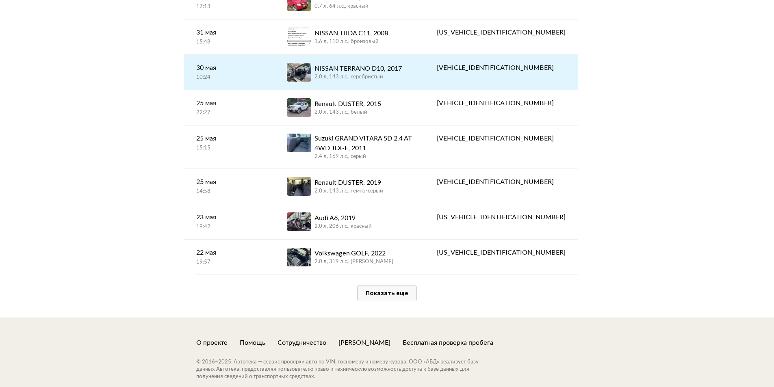
scroll to position [1625, 0]
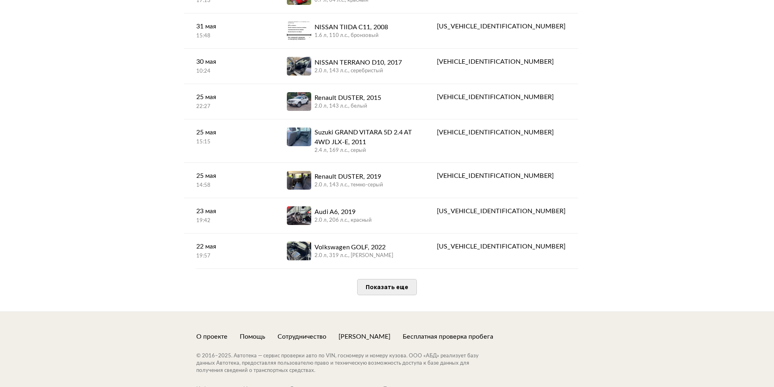
click at [394, 283] on span "Показать еще" at bounding box center [387, 287] width 43 height 8
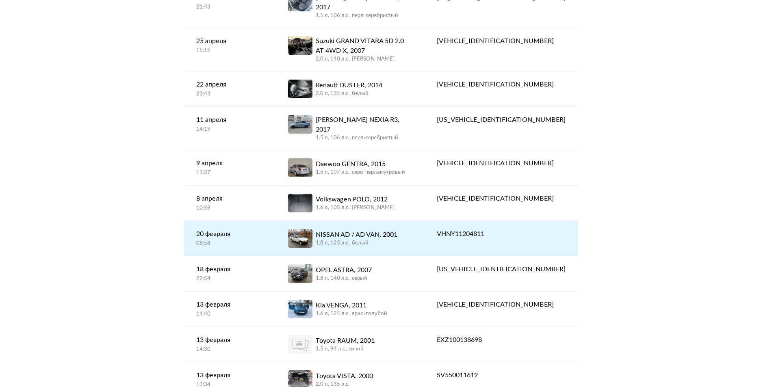
scroll to position [2071, 0]
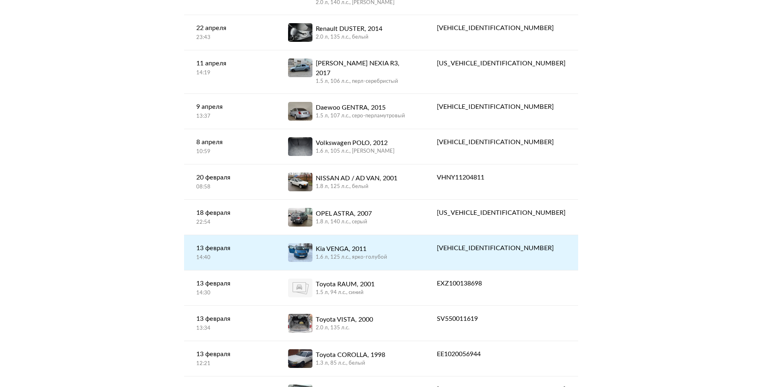
click at [379, 244] on div "Kia VENGA, 2011" at bounding box center [351, 249] width 71 height 10
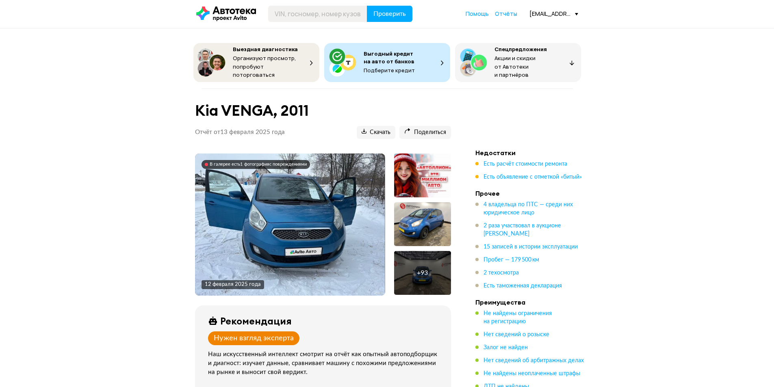
scroll to position [122, 0]
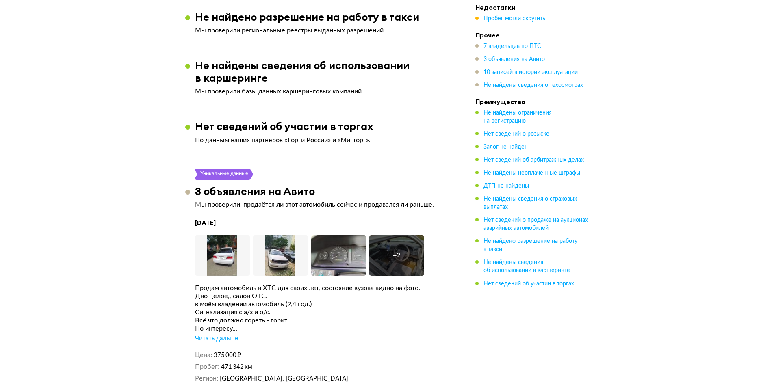
scroll to position [1787, 0]
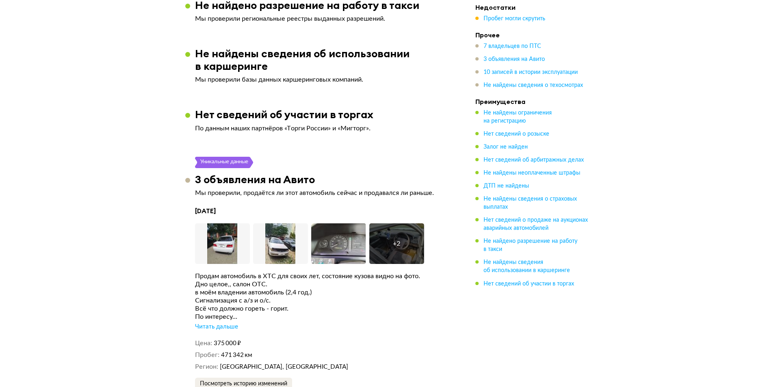
click at [235, 323] on div "Читать дальше" at bounding box center [216, 327] width 43 height 8
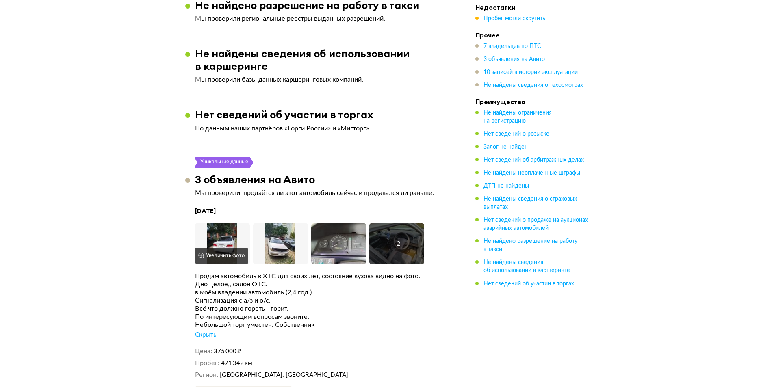
click at [229, 229] on img at bounding box center [222, 243] width 55 height 41
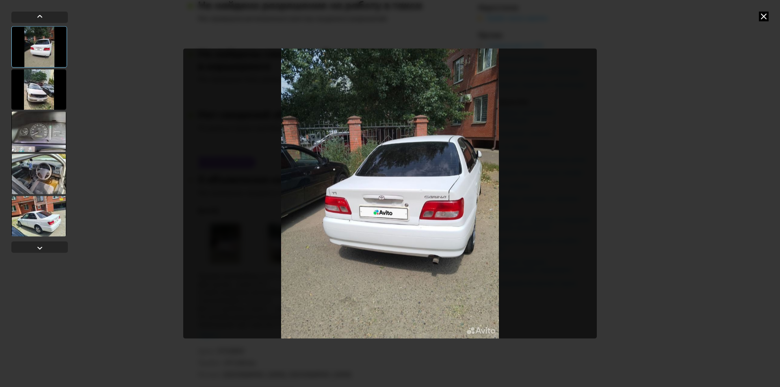
click at [39, 101] on div at bounding box center [38, 89] width 55 height 41
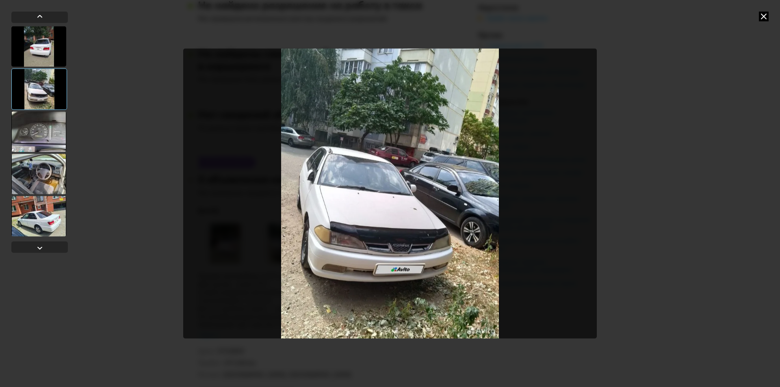
click at [30, 126] on div at bounding box center [38, 131] width 55 height 41
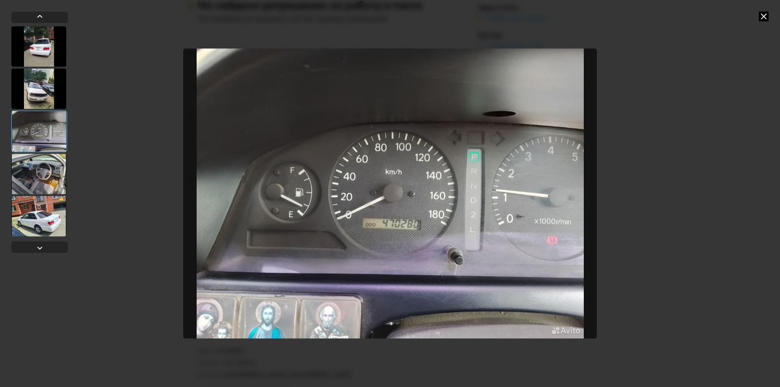
click at [28, 171] on div at bounding box center [38, 174] width 55 height 41
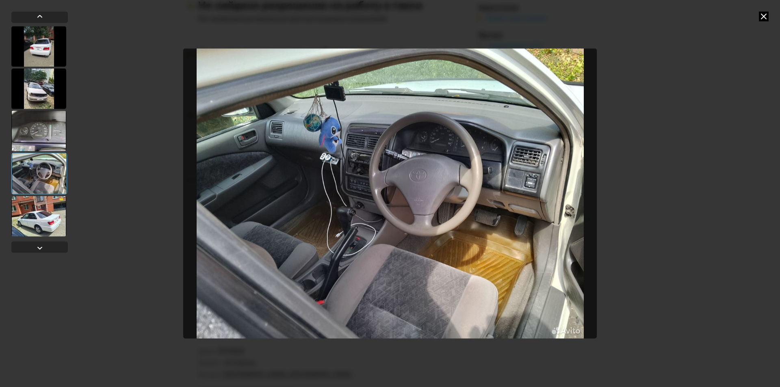
click at [40, 212] on div at bounding box center [38, 216] width 55 height 41
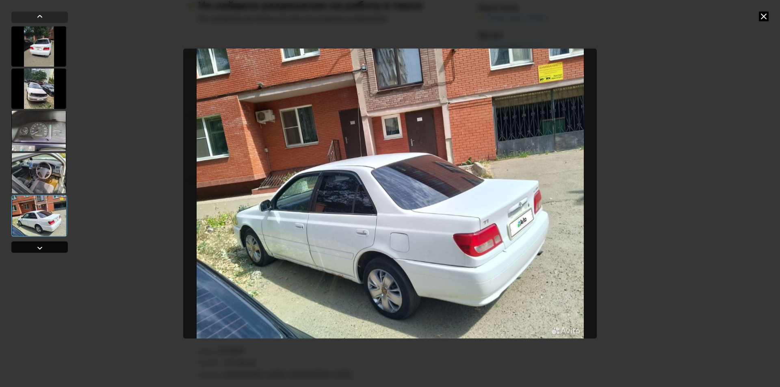
click at [45, 249] on div at bounding box center [39, 246] width 56 height 11
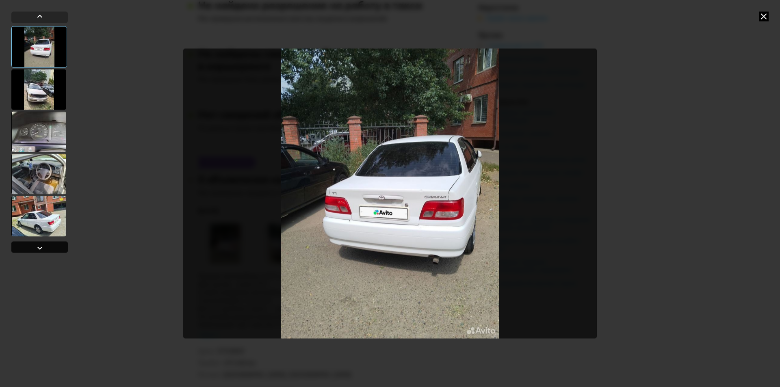
click at [45, 249] on div at bounding box center [39, 246] width 56 height 11
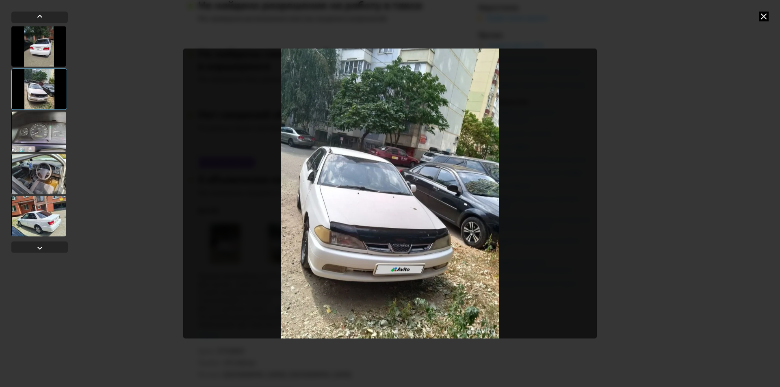
click at [767, 15] on icon at bounding box center [764, 16] width 10 height 10
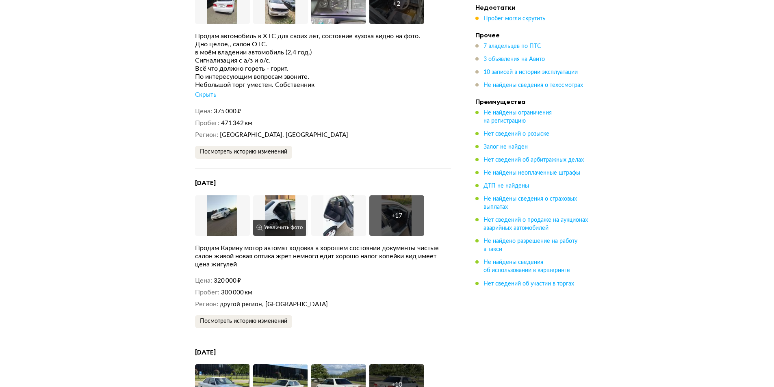
scroll to position [2031, 0]
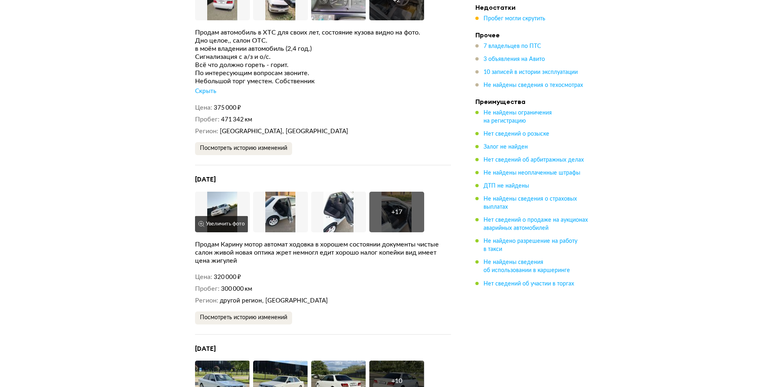
click at [236, 193] on img at bounding box center [222, 212] width 55 height 41
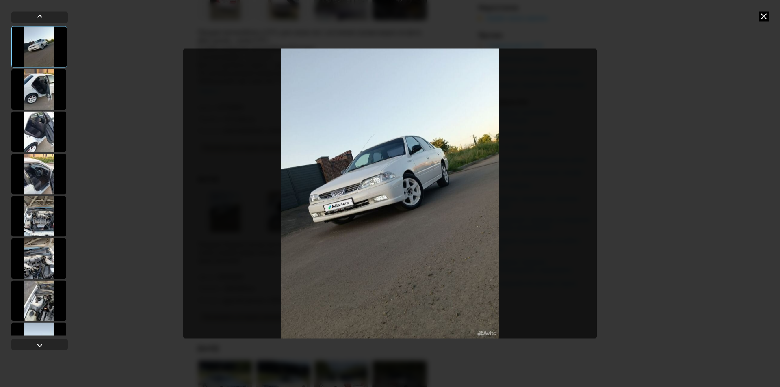
click at [45, 99] on div at bounding box center [38, 89] width 55 height 41
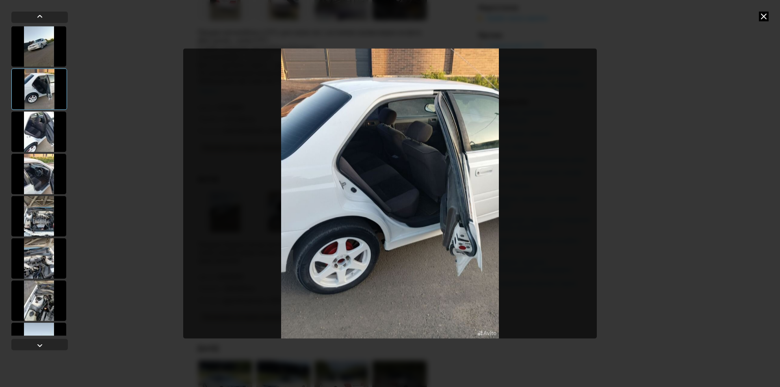
click at [42, 125] on div at bounding box center [38, 131] width 55 height 41
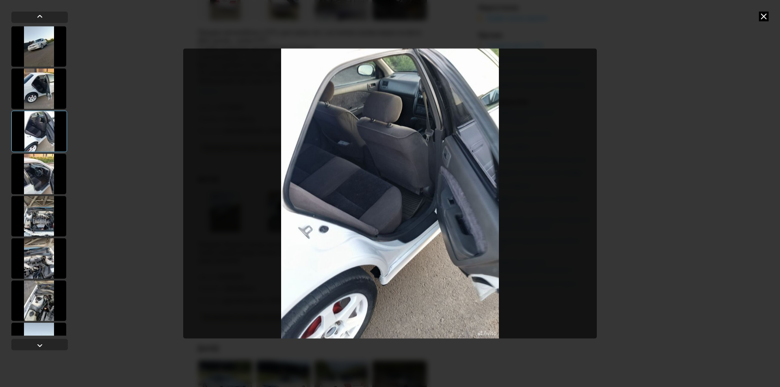
click at [44, 156] on div at bounding box center [38, 174] width 55 height 41
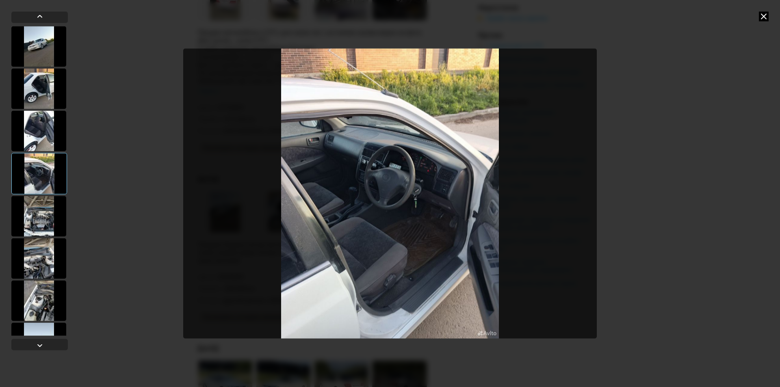
click at [764, 17] on icon at bounding box center [764, 16] width 10 height 10
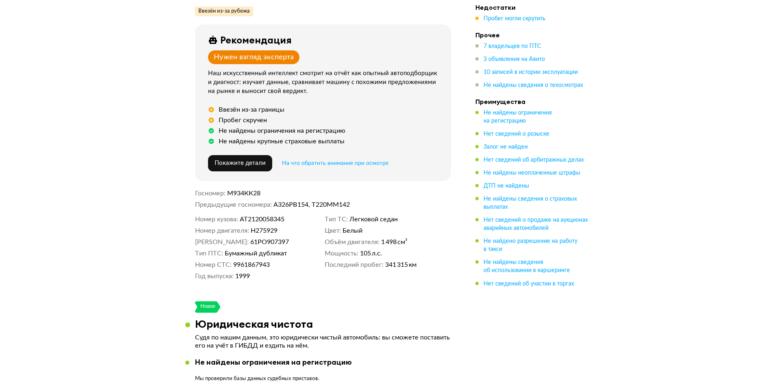
scroll to position [0, 0]
